Goal: Transaction & Acquisition: Book appointment/travel/reservation

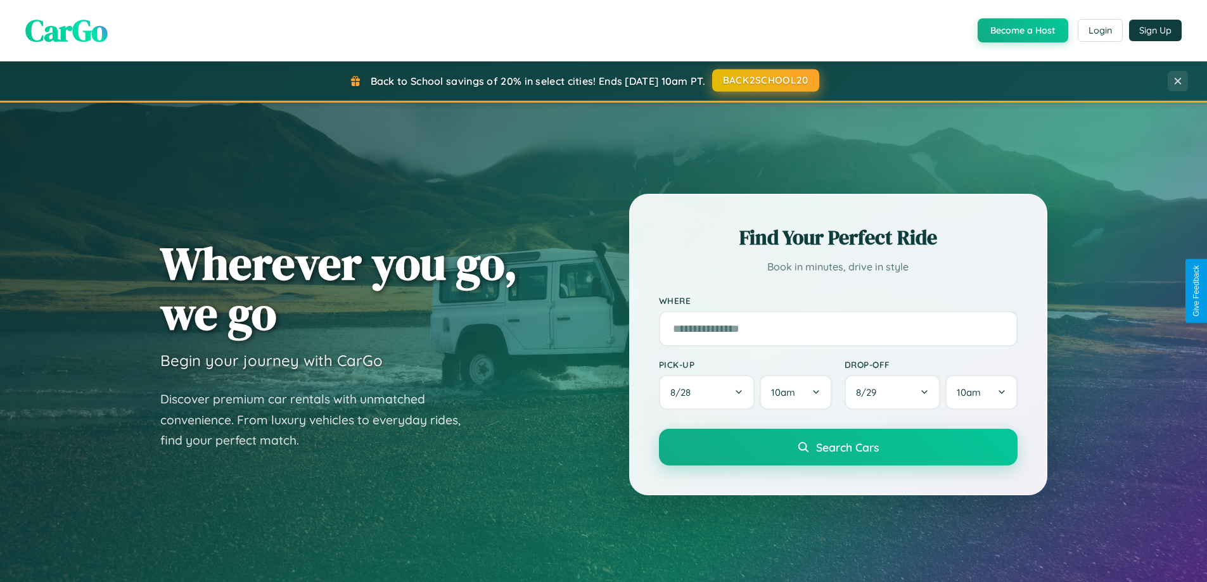
click at [765, 80] on button "BACK2SCHOOL20" at bounding box center [765, 80] width 107 height 23
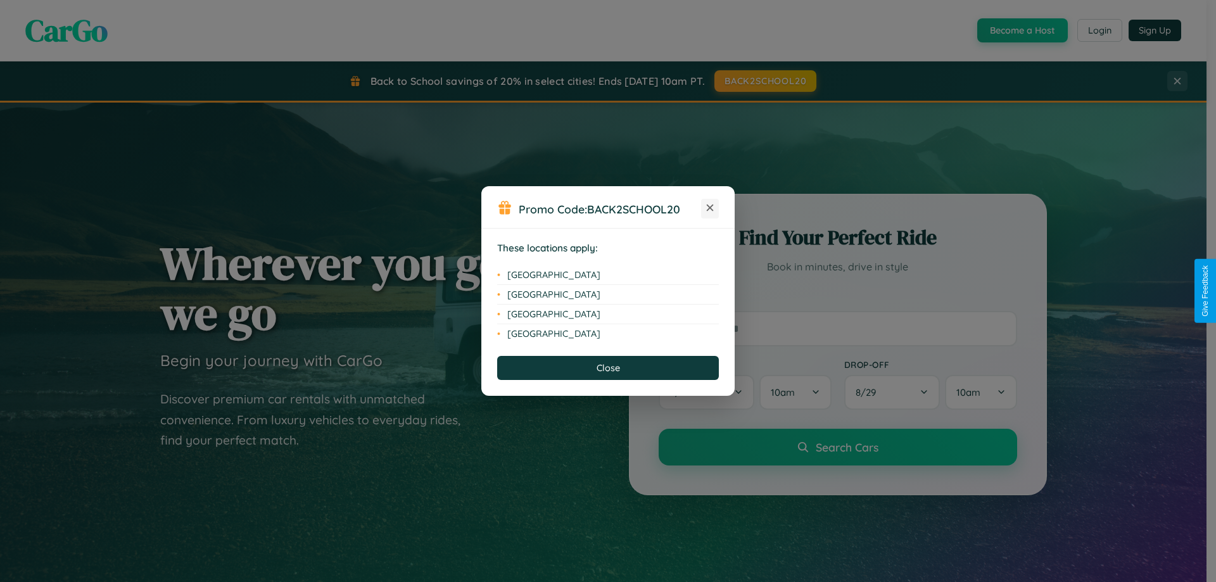
click at [710, 208] on icon at bounding box center [710, 208] width 7 height 7
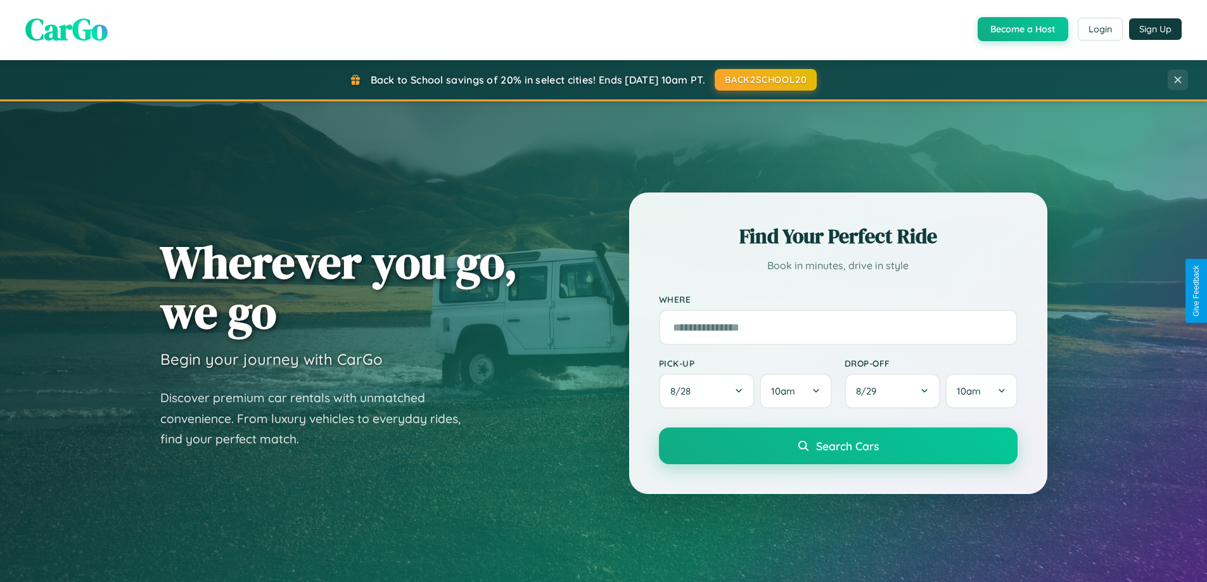
scroll to position [546, 0]
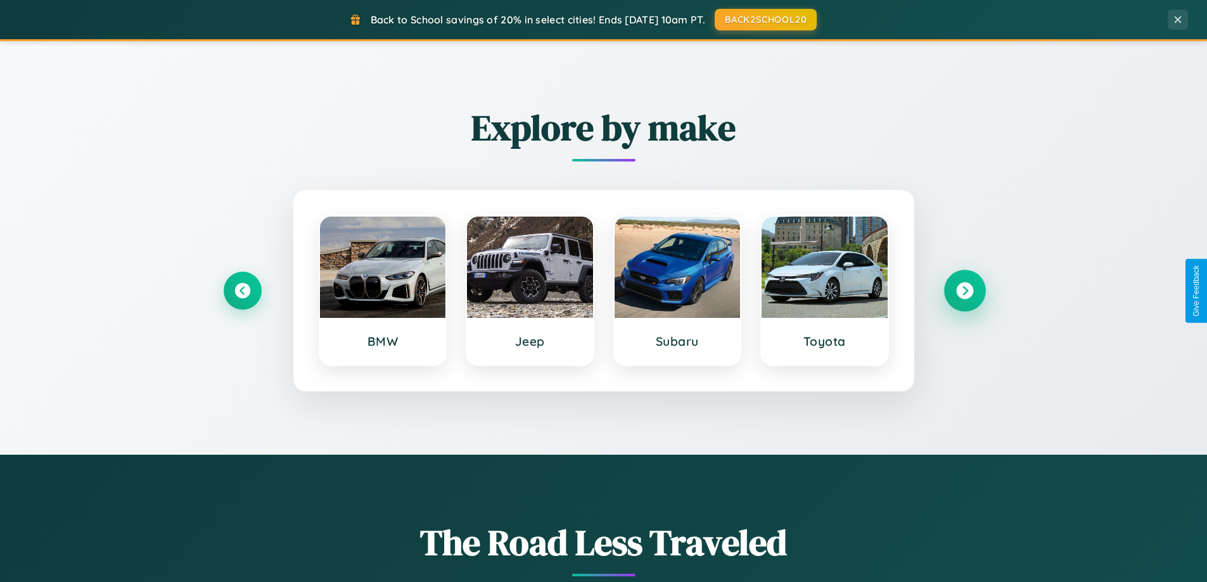
click at [964, 291] on icon at bounding box center [964, 291] width 17 height 17
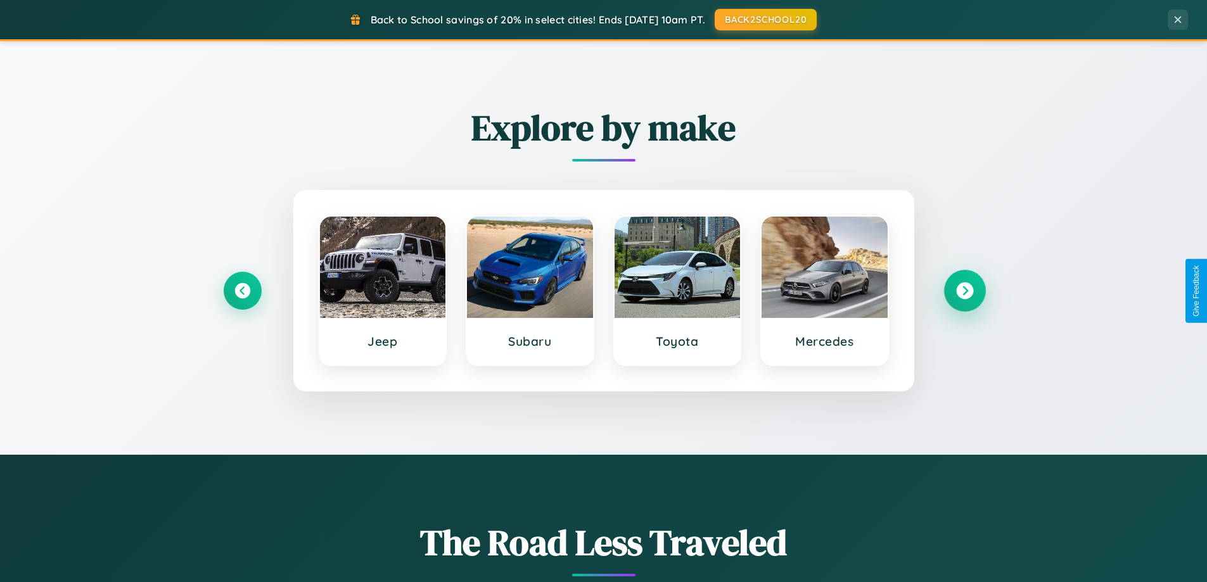
click at [964, 291] on icon at bounding box center [964, 291] width 17 height 17
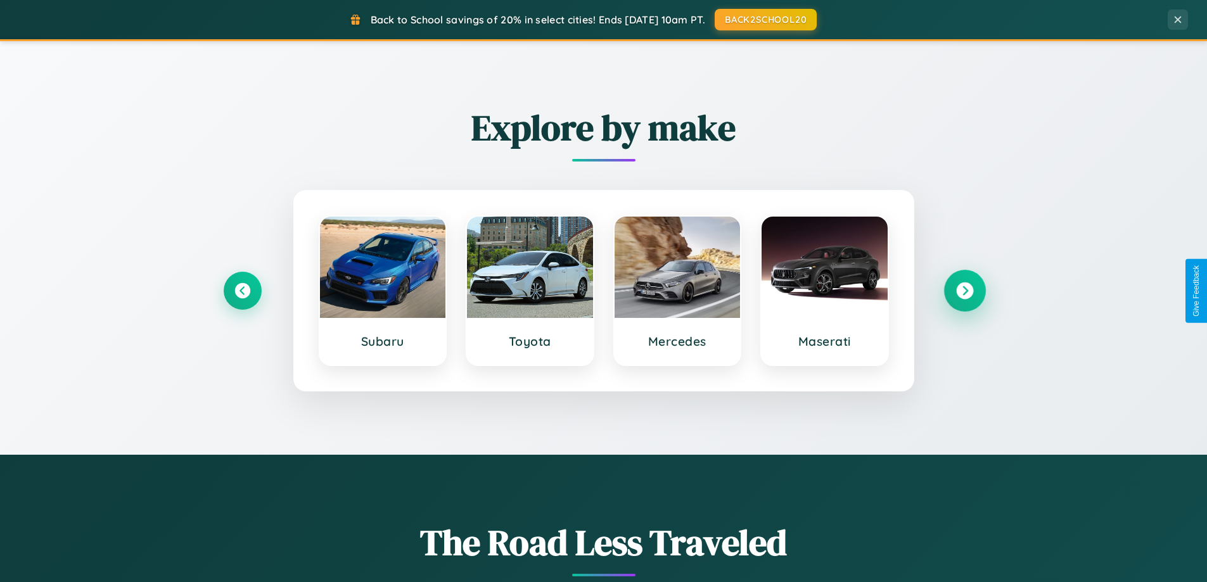
click at [964, 291] on icon at bounding box center [964, 291] width 17 height 17
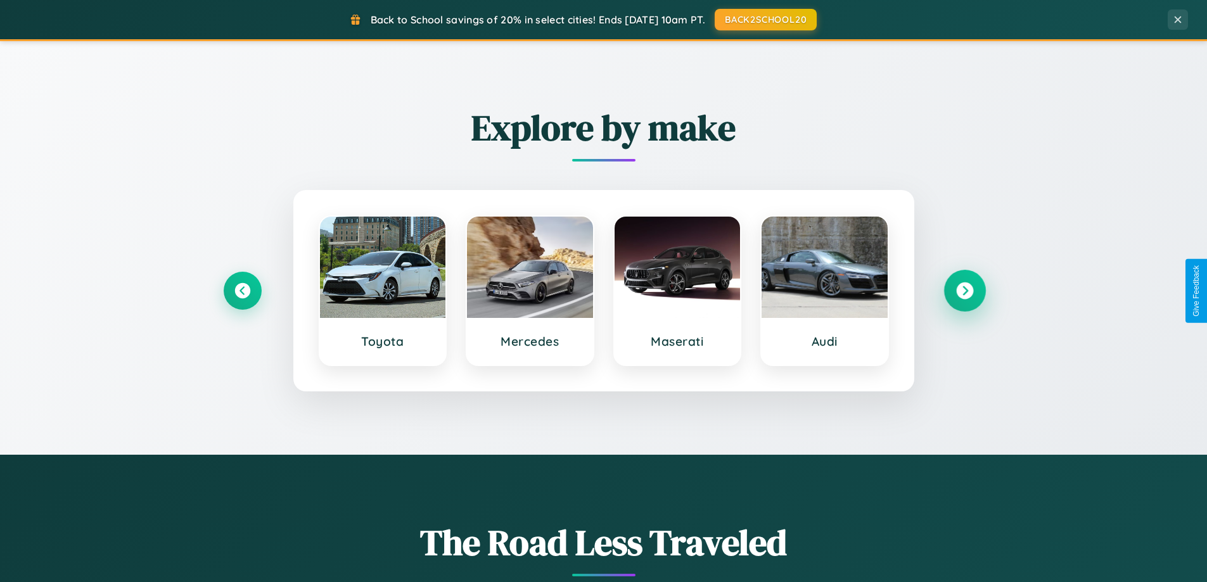
click at [964, 291] on icon at bounding box center [964, 291] width 17 height 17
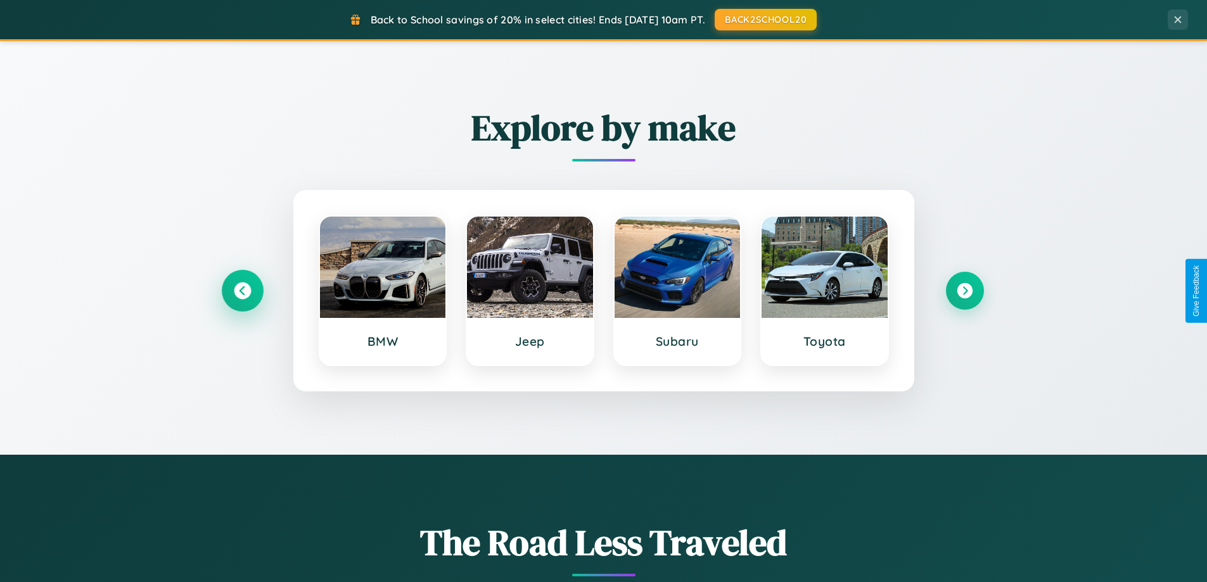
click at [242, 291] on icon at bounding box center [242, 291] width 17 height 17
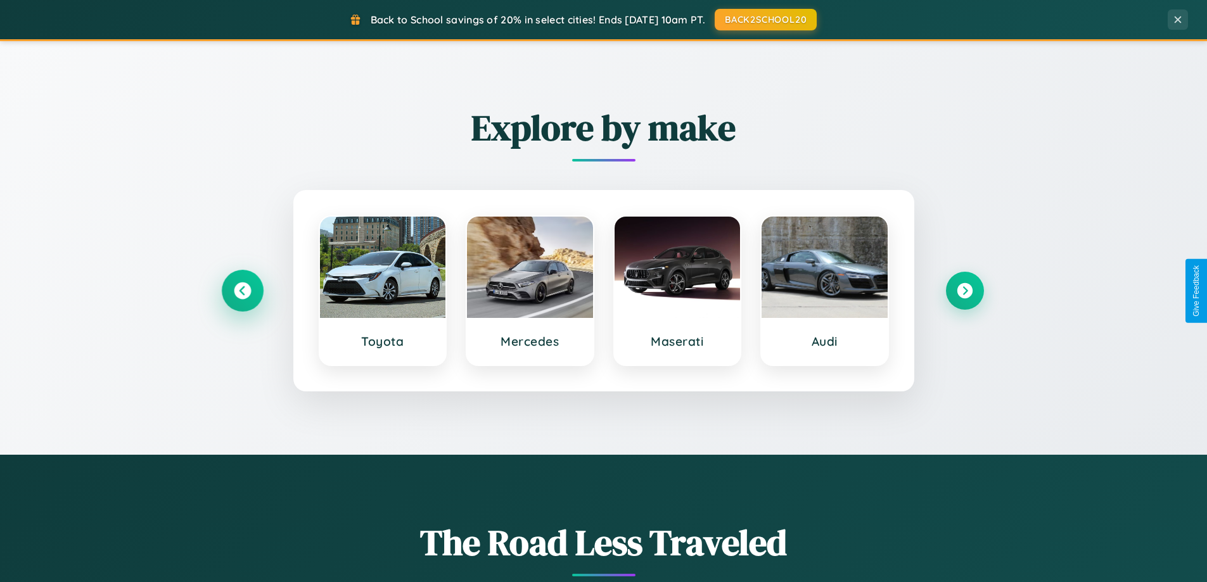
scroll to position [2438, 0]
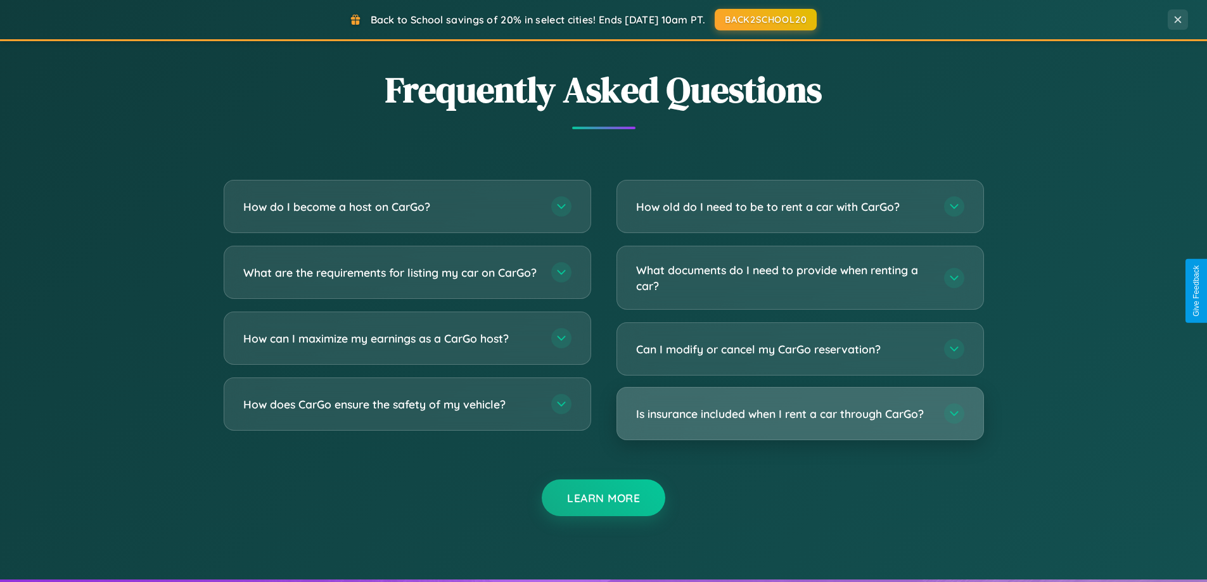
click at [800, 415] on h3 "Is insurance included when I rent a car through CarGo?" at bounding box center [783, 414] width 295 height 16
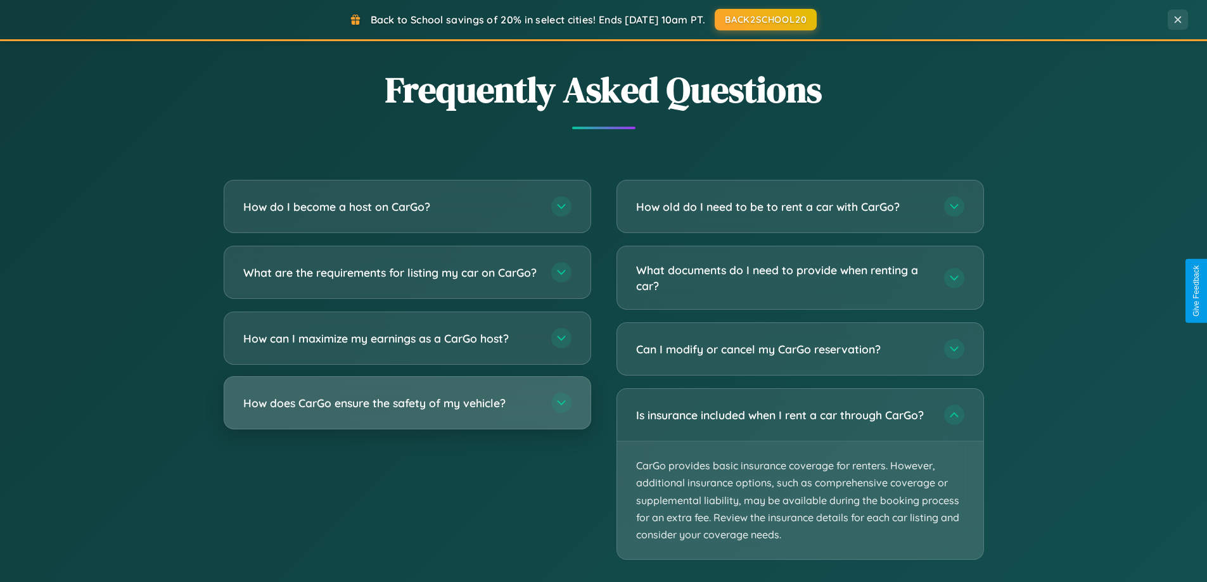
click at [407, 411] on h3 "How does CarGo ensure the safety of my vehicle?" at bounding box center [390, 403] width 295 height 16
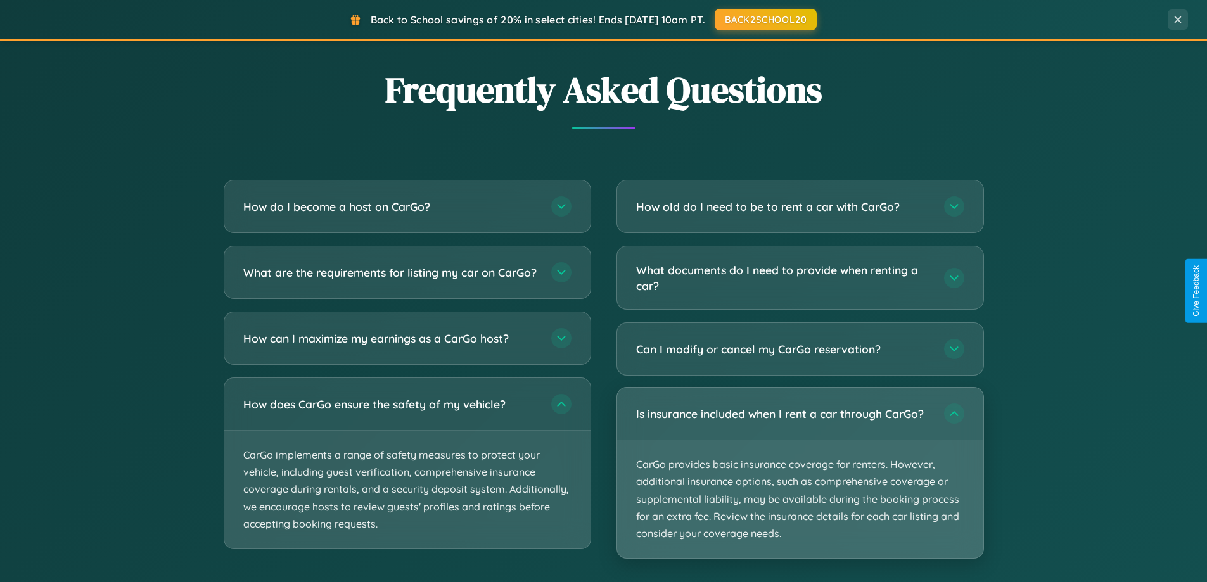
click at [800, 474] on p "CarGo provides basic insurance coverage for renters. However, additional insura…" at bounding box center [800, 499] width 366 height 118
click at [800, 473] on p "CarGo provides basic insurance coverage for renters. However, additional insura…" at bounding box center [800, 499] width 366 height 118
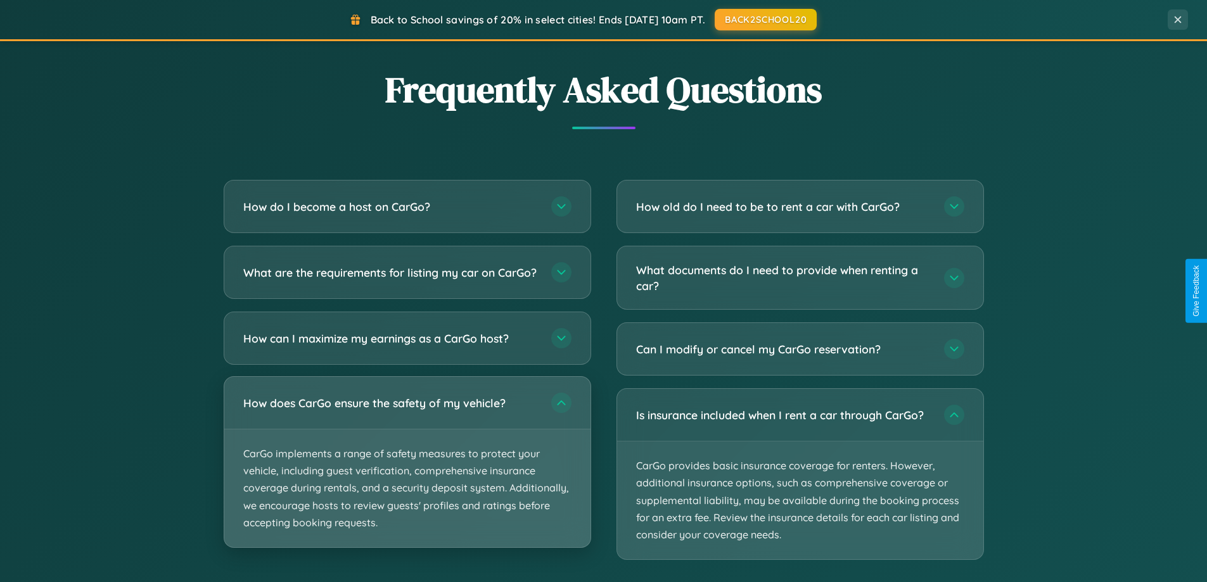
click at [407, 473] on p "CarGo implements a range of safety measures to protect your vehicle, including …" at bounding box center [407, 489] width 366 height 118
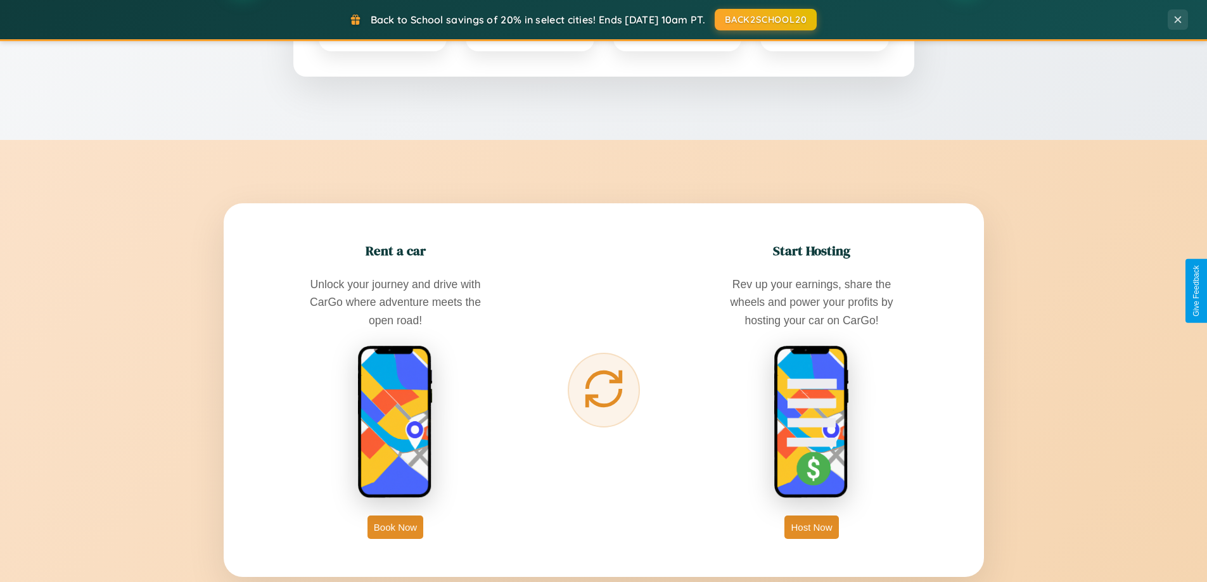
scroll to position [37, 0]
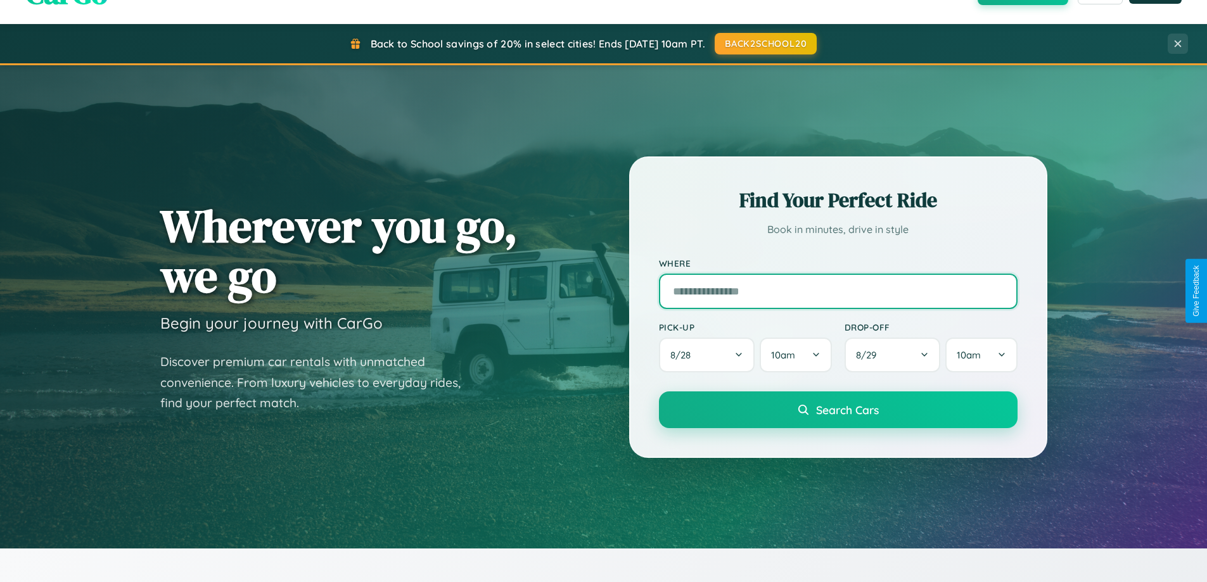
click at [838, 291] on input "text" at bounding box center [838, 291] width 359 height 35
type input "******"
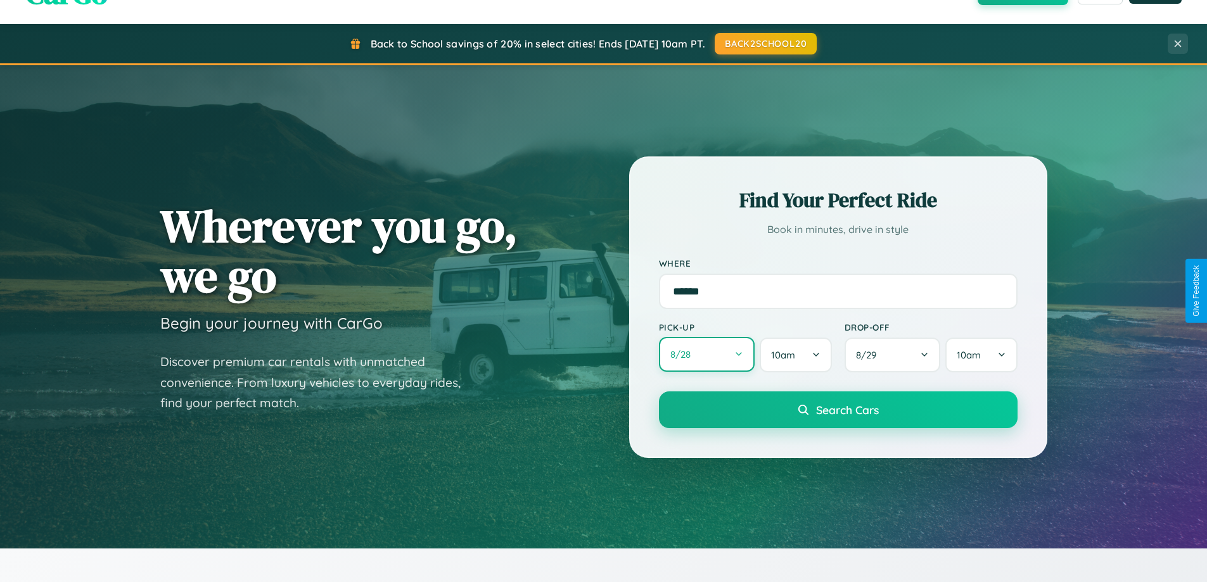
click at [706, 355] on button "8 / 28" at bounding box center [707, 354] width 96 height 35
select select "*"
select select "****"
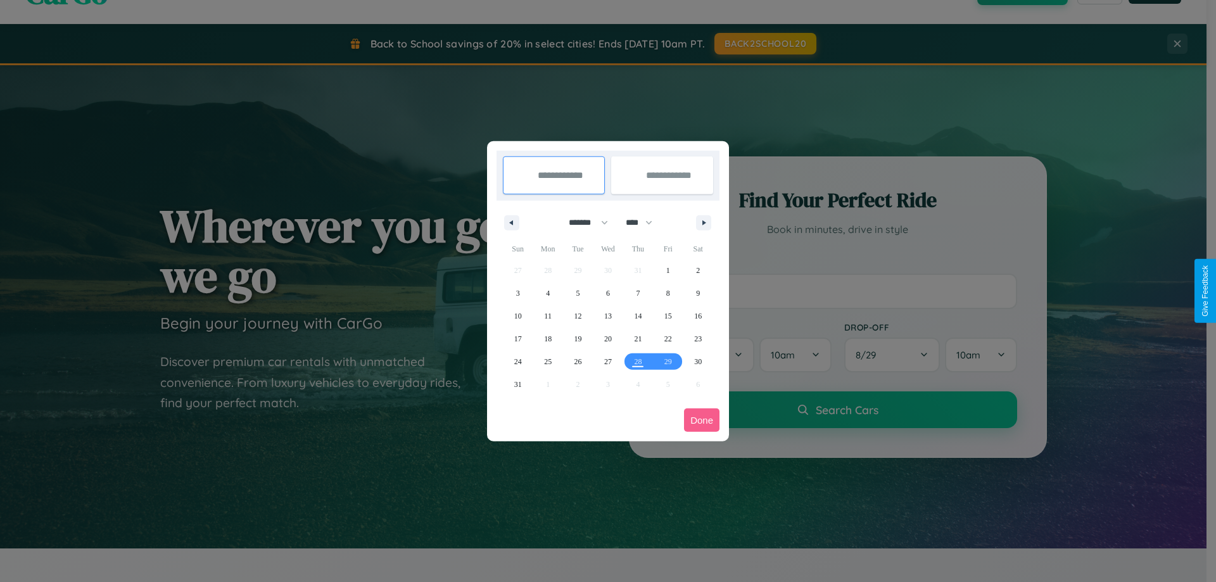
drag, startPoint x: 583, startPoint y: 222, endPoint x: 608, endPoint y: 254, distance: 40.6
click at [583, 222] on select "******* ******** ***** ***** *** **** **** ****** ********* ******* ******** **…" at bounding box center [586, 222] width 54 height 21
select select "*"
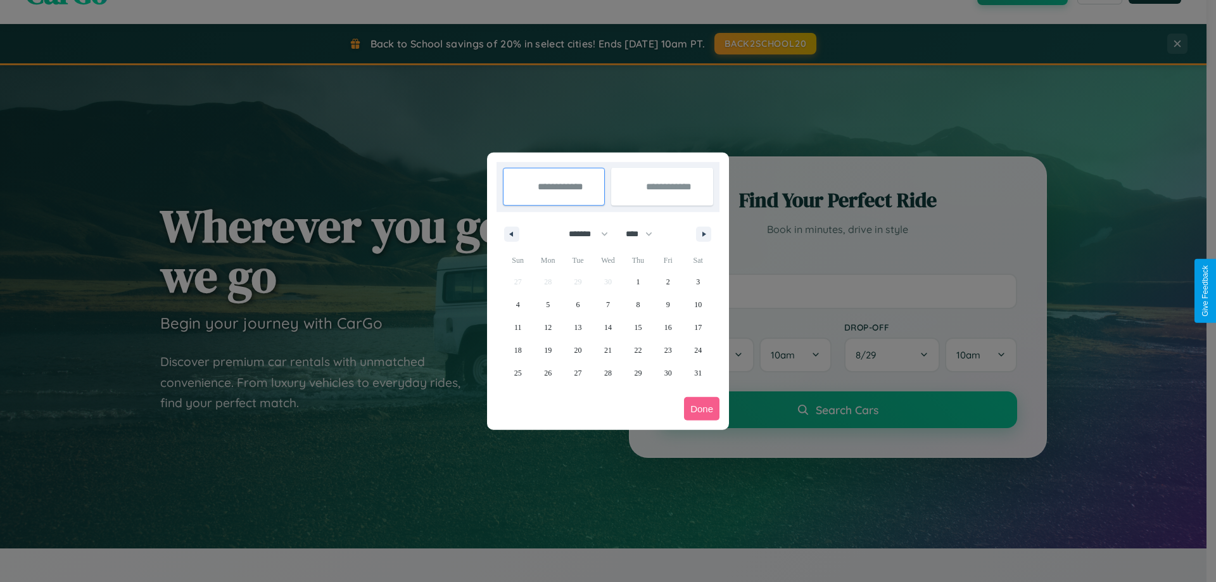
click at [645, 234] on select "**** **** **** **** **** **** **** **** **** **** **** **** **** **** **** ****…" at bounding box center [639, 234] width 38 height 21
select select "****"
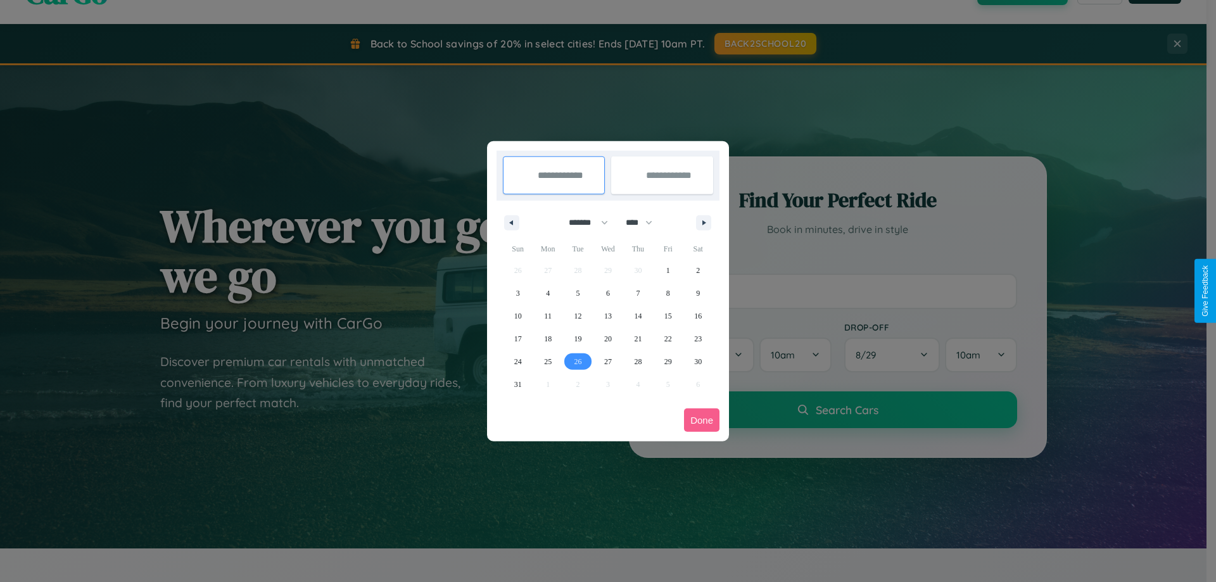
click at [578, 361] on span "26" at bounding box center [579, 361] width 8 height 23
type input "**********"
click at [704, 222] on icon "button" at bounding box center [706, 222] width 6 height 5
select select "*"
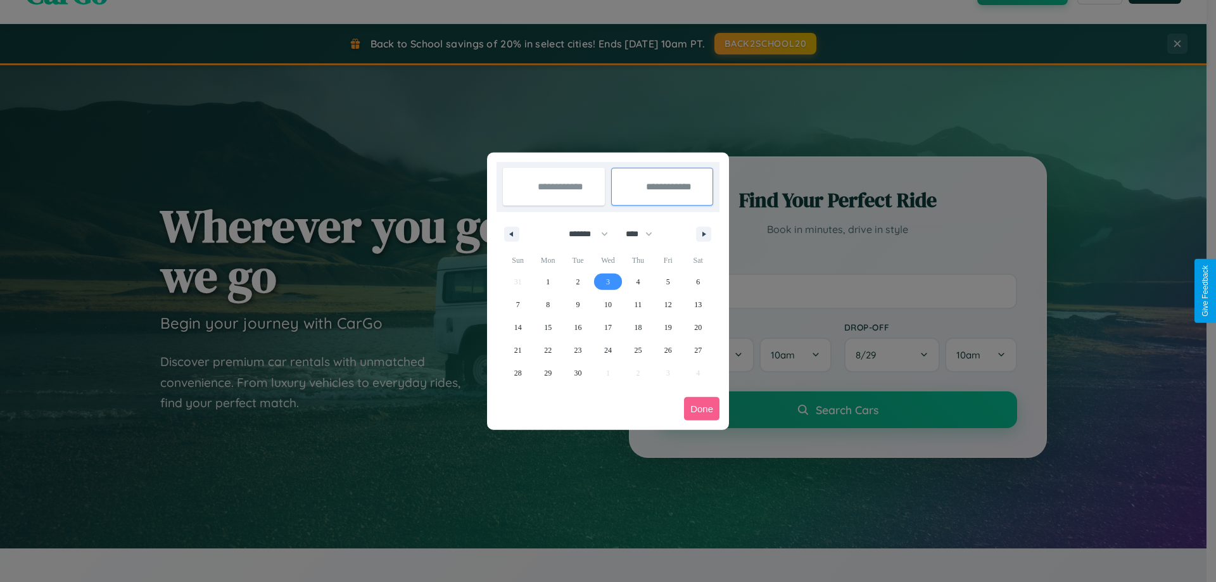
click at [608, 281] on span "3" at bounding box center [608, 282] width 4 height 23
type input "**********"
select select "*"
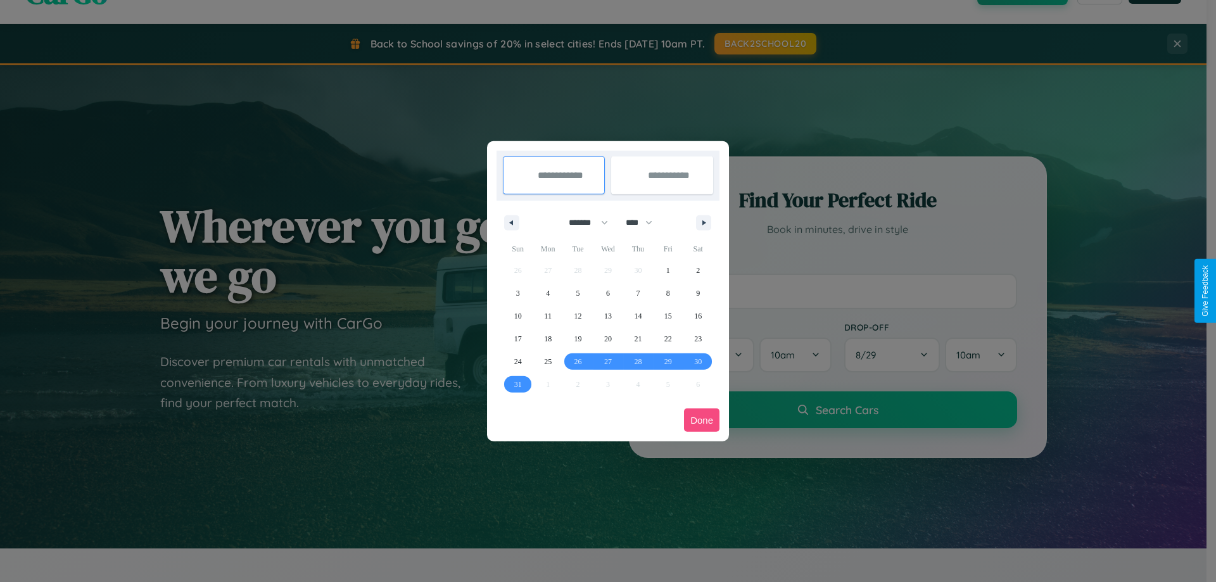
click at [702, 420] on button "Done" at bounding box center [701, 420] width 35 height 23
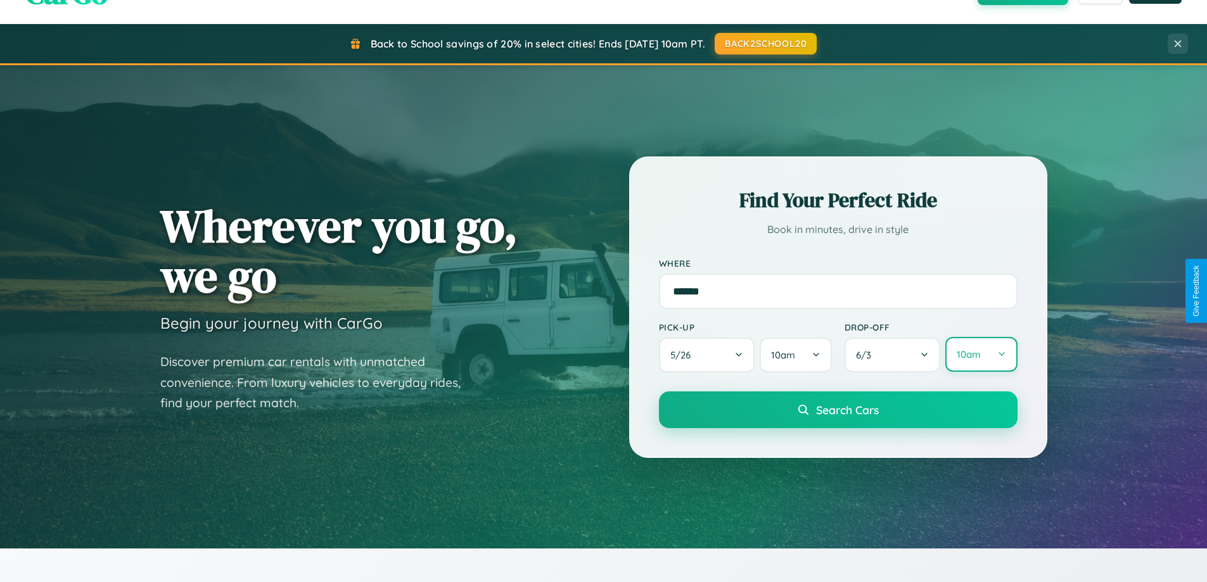
click at [981, 355] on button "10am" at bounding box center [981, 354] width 72 height 35
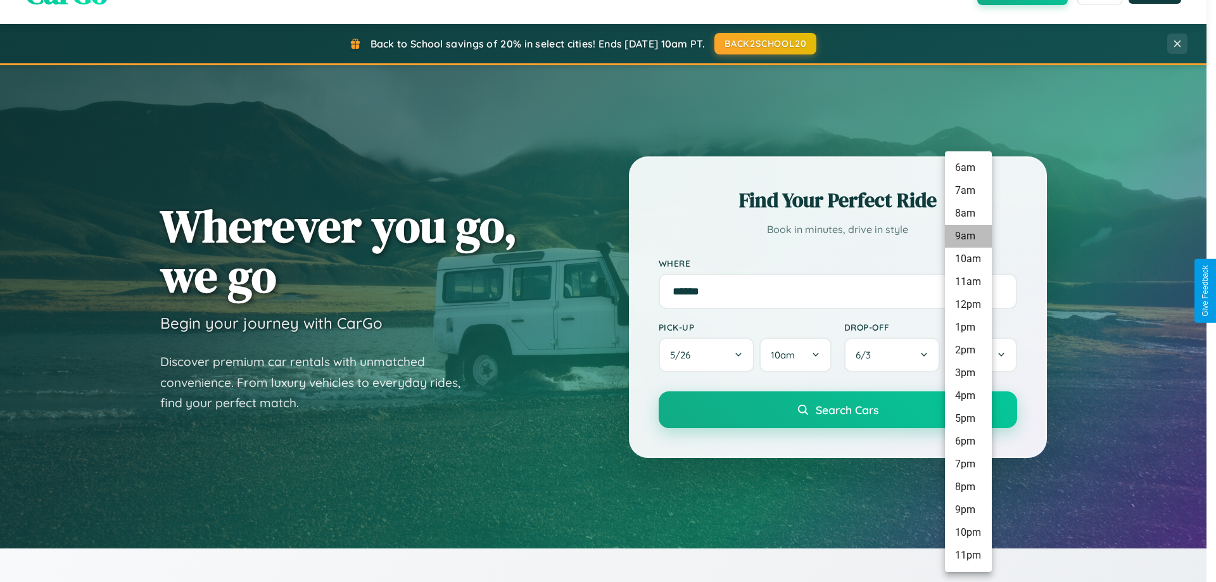
click at [968, 236] on li "9am" at bounding box center [968, 236] width 47 height 23
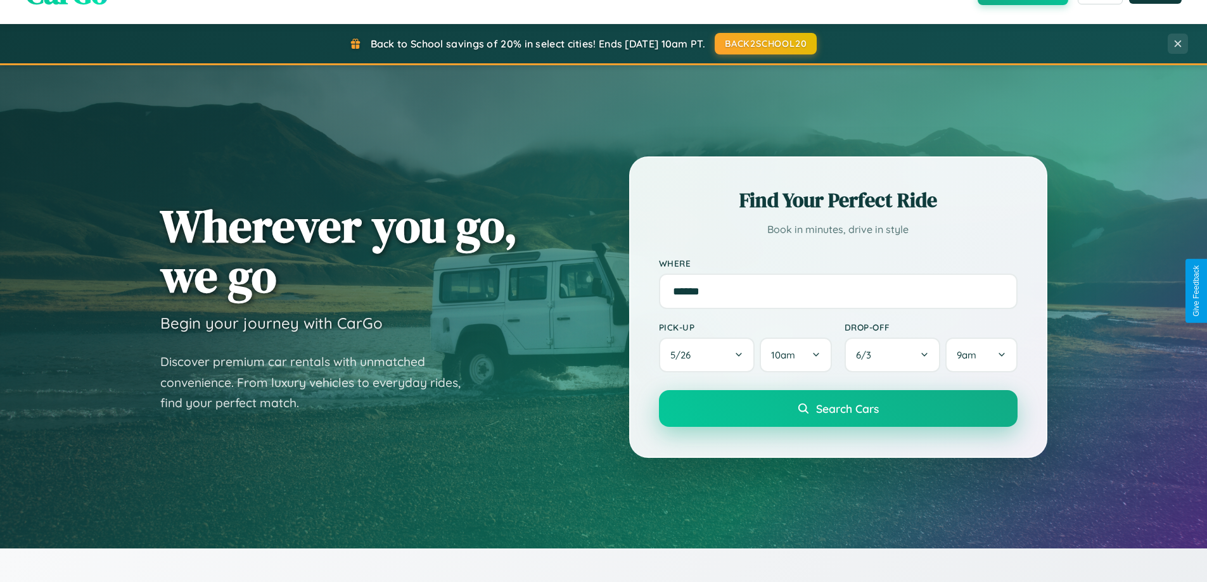
click at [838, 410] on span "Search Cars" at bounding box center [847, 409] width 63 height 14
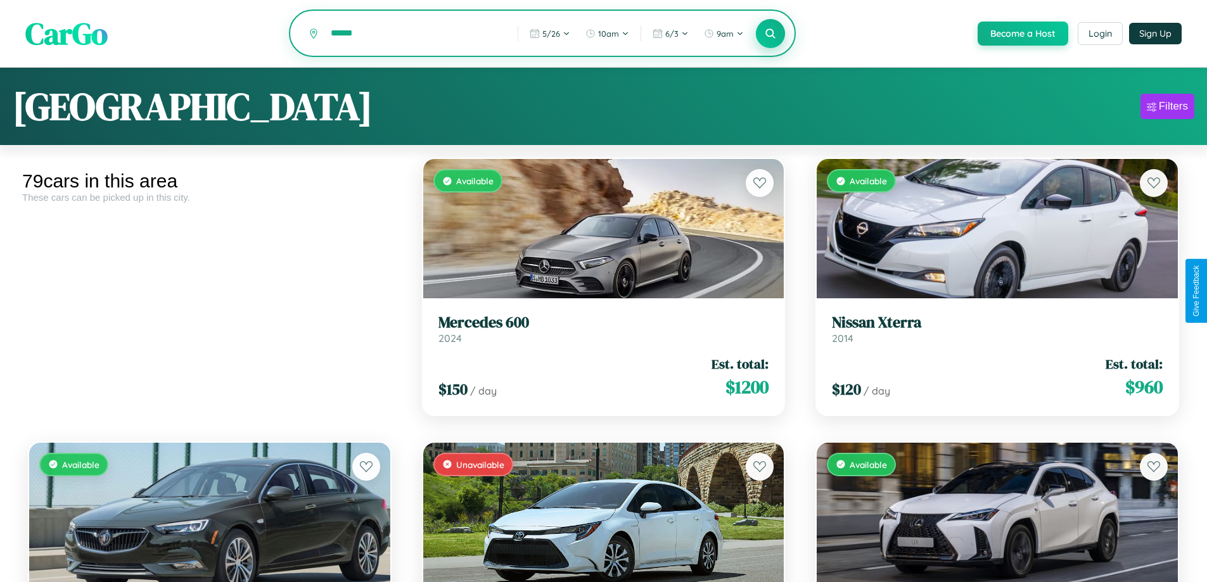
type input "******"
click at [770, 34] on icon at bounding box center [771, 33] width 12 height 12
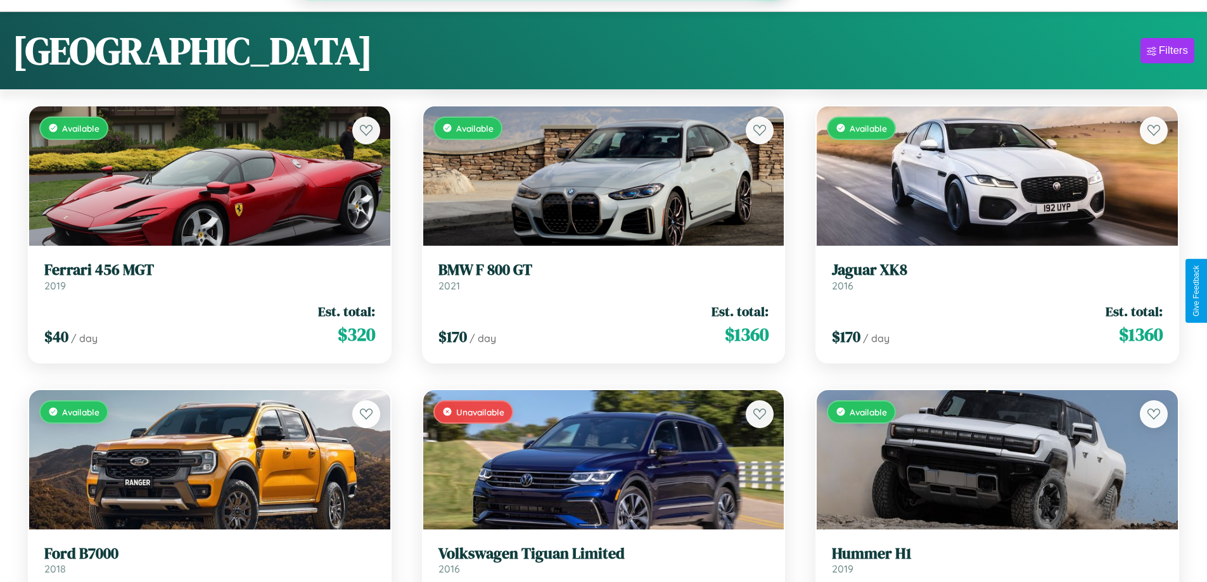
scroll to position [5001, 0]
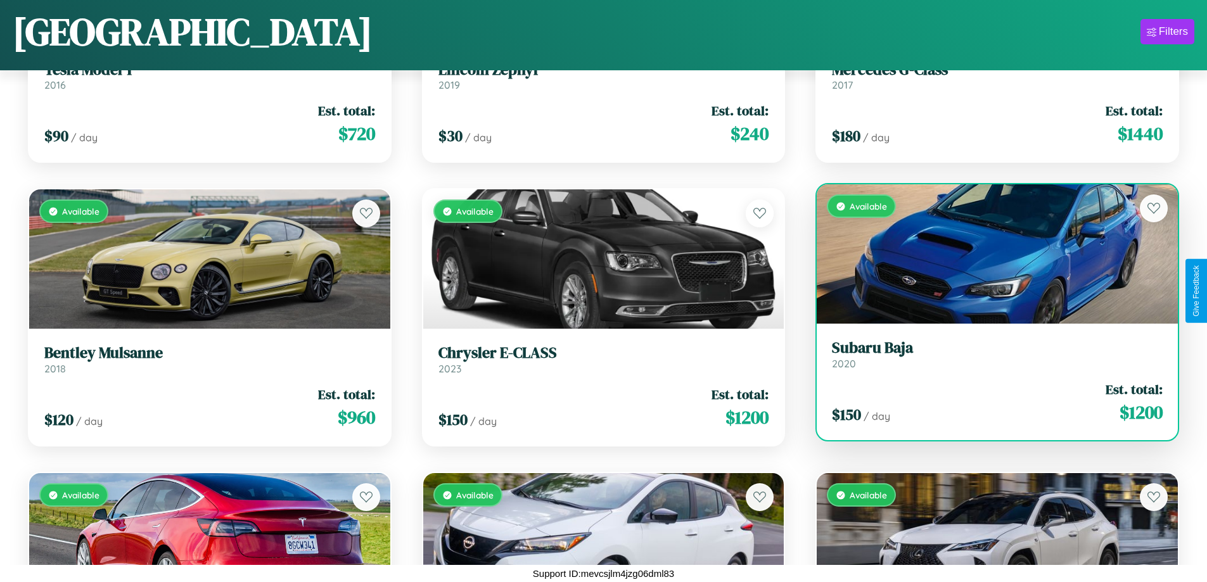
click at [989, 354] on h3 "Subaru Baja" at bounding box center [997, 348] width 331 height 18
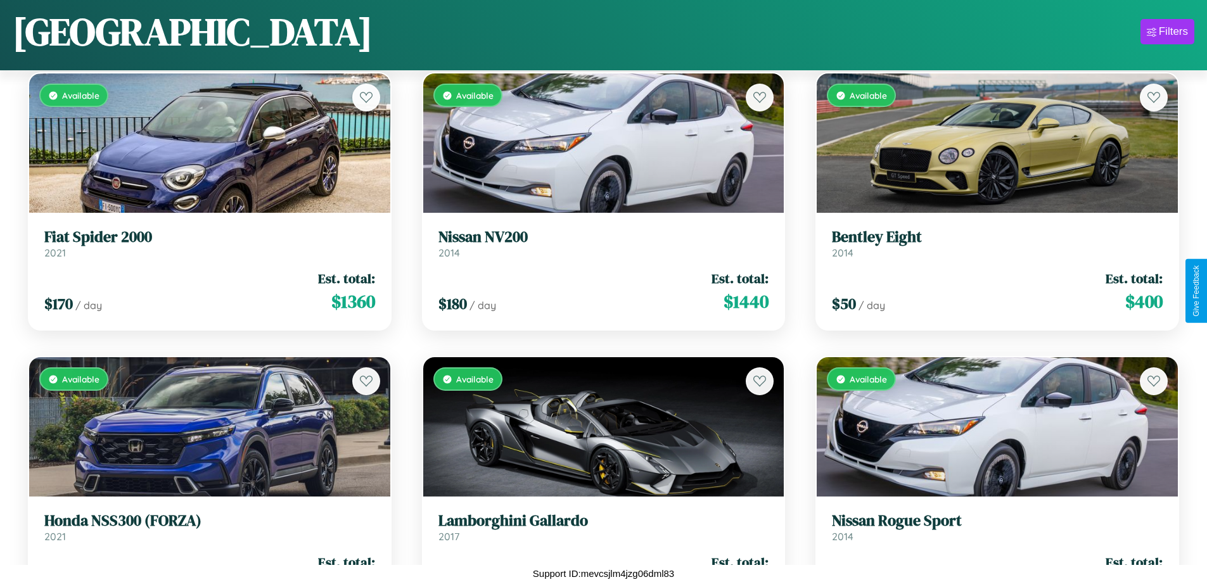
scroll to position [2164, 0]
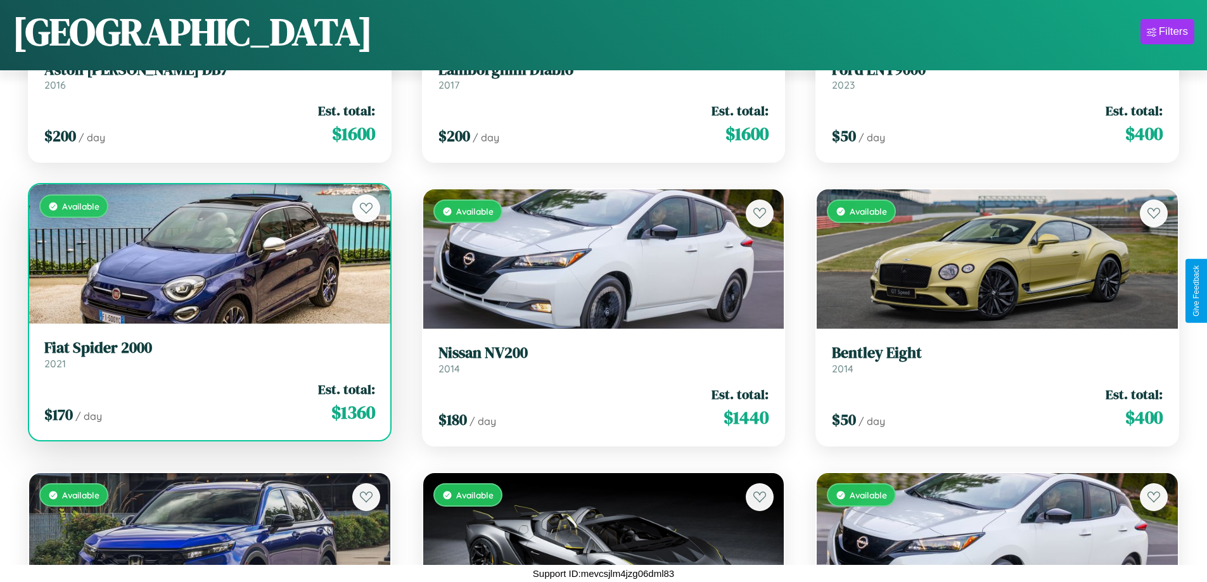
click at [208, 355] on h3 "Fiat Spider 2000" at bounding box center [209, 348] width 331 height 18
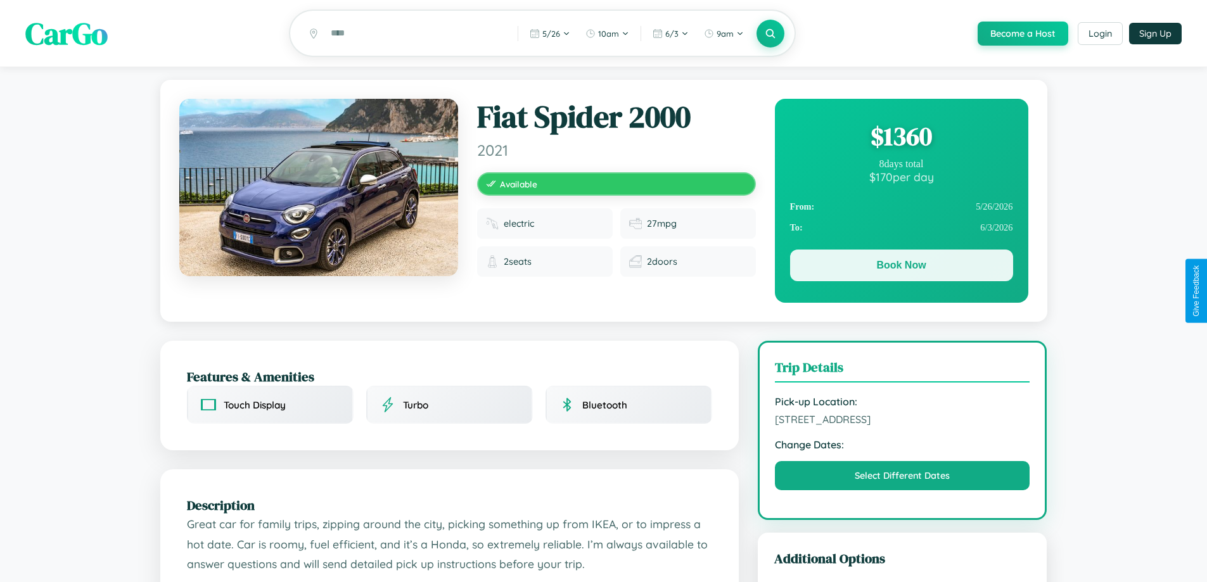
click at [901, 267] on button "Book Now" at bounding box center [901, 266] width 223 height 32
